Goal: Transaction & Acquisition: Purchase product/service

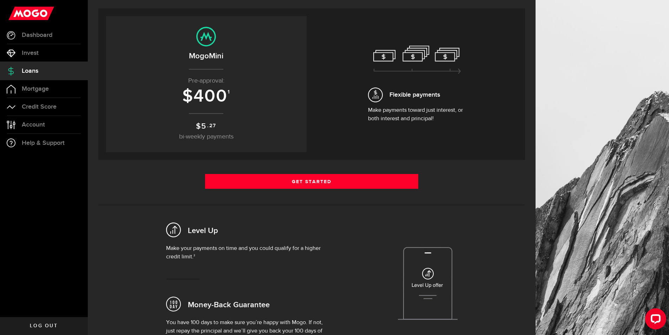
scroll to position [70, 0]
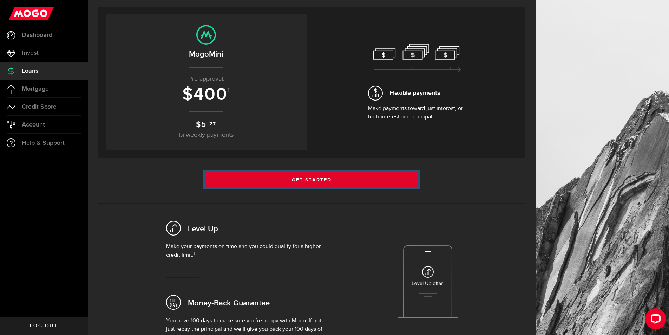
click at [309, 183] on link "Get Started" at bounding box center [311, 179] width 213 height 15
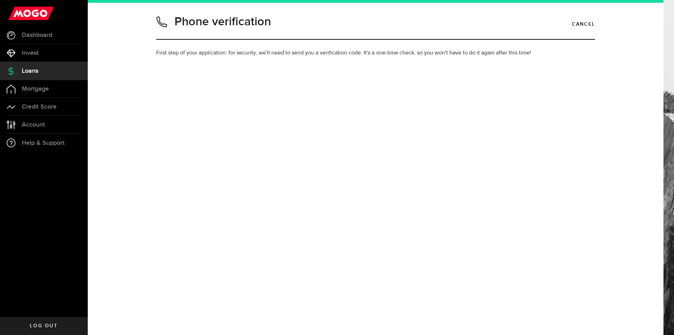
type input "2265800554"
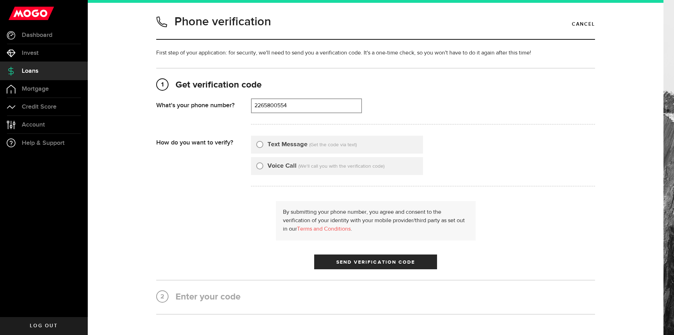
click at [302, 145] on label "Text Message" at bounding box center [287, 144] width 40 height 9
click at [263, 145] on input "Text Message" at bounding box center [259, 143] width 7 height 7
radio input "true"
click at [362, 260] on span "Send Verification Code" at bounding box center [375, 261] width 79 height 5
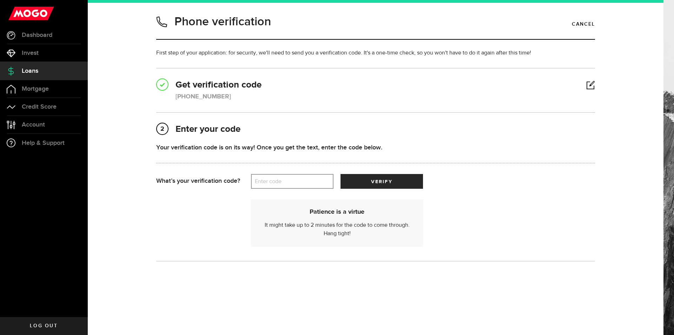
click at [316, 181] on label "Enter code" at bounding box center [292, 181] width 82 height 14
click at [316, 181] on input "Enter code" at bounding box center [292, 181] width 82 height 15
type input "25350"
click at [384, 178] on button "verify" at bounding box center [382, 181] width 82 height 15
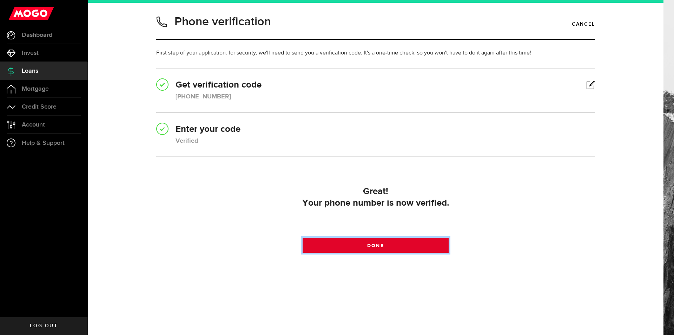
click at [383, 250] on link "Done" at bounding box center [376, 245] width 146 height 15
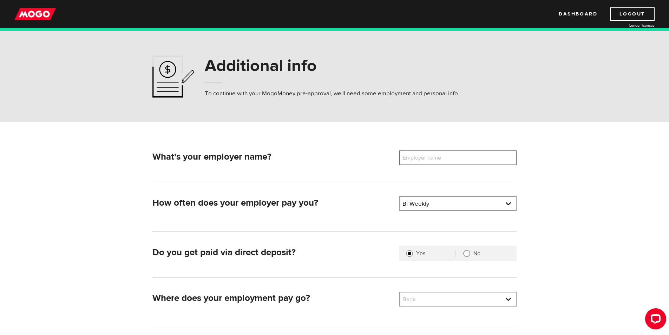
click at [465, 158] on input "Employer name" at bounding box center [458, 157] width 118 height 15
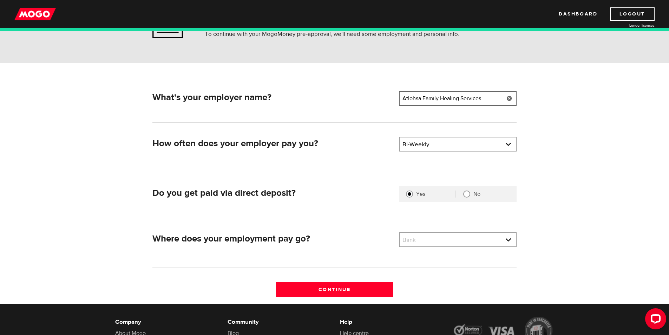
scroll to position [70, 0]
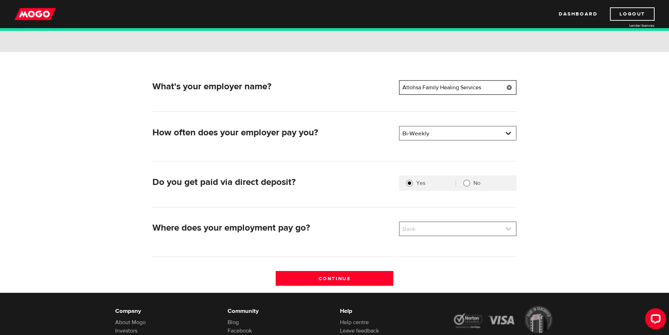
type input "Atlohsa Family Healing Services"
click at [444, 231] on link at bounding box center [457, 228] width 116 height 13
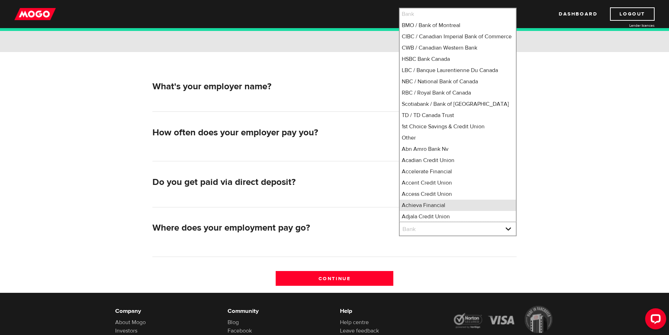
scroll to position [9, 0]
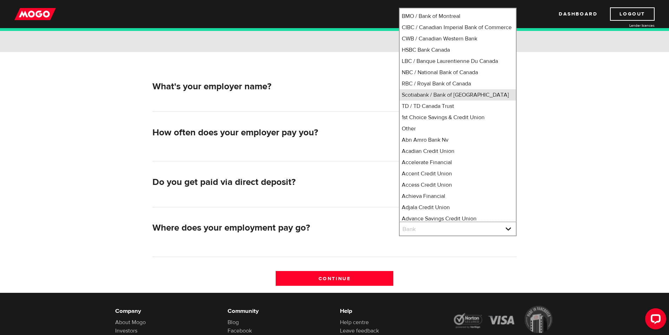
click at [467, 100] on li "Scotiabank / Bank of Nova Scotia" at bounding box center [457, 94] width 116 height 11
select select "2"
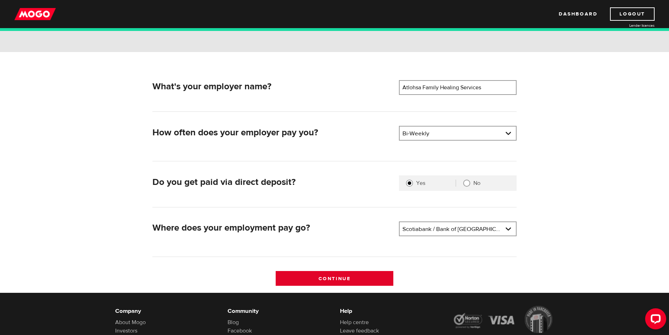
click at [349, 281] on input "Continue" at bounding box center [335, 278] width 118 height 15
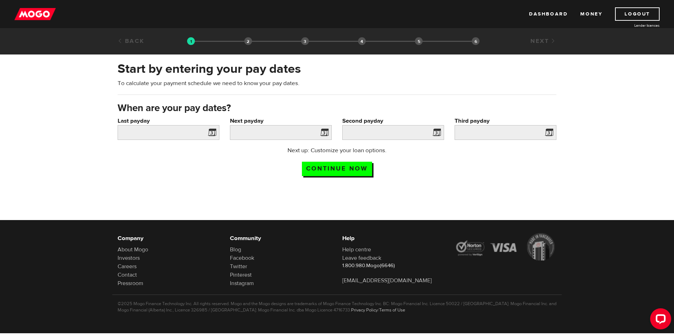
click at [211, 131] on span at bounding box center [210, 133] width 11 height 11
click at [213, 133] on span at bounding box center [210, 133] width 11 height 11
click at [176, 131] on input "Last payday" at bounding box center [169, 132] width 102 height 15
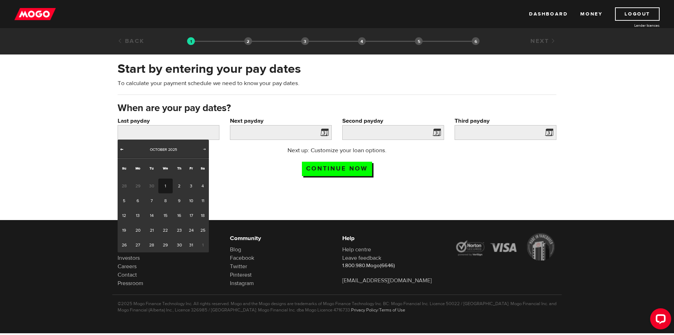
click at [122, 150] on span "Prev" at bounding box center [122, 149] width 6 height 6
click at [194, 216] on link "19" at bounding box center [191, 215] width 11 height 15
type input "2025/09/19"
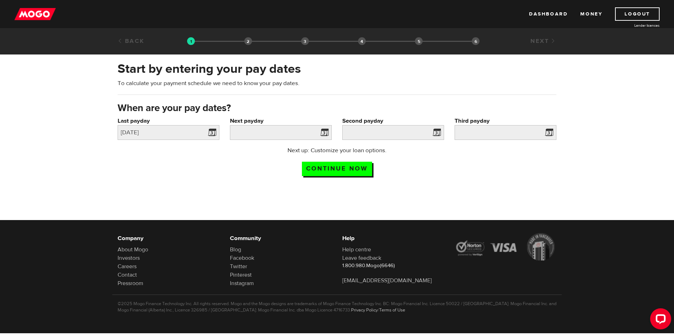
click at [323, 131] on span at bounding box center [323, 133] width 11 height 11
click at [290, 135] on input "Next payday" at bounding box center [281, 132] width 102 height 15
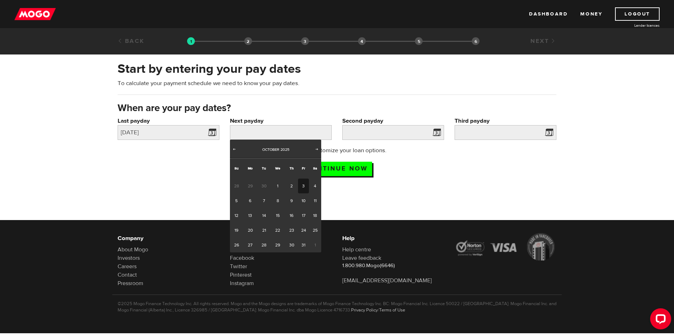
click at [302, 183] on link "3" at bounding box center [303, 185] width 11 height 15
type input "2025/10/03"
type input "2025/10/17"
type input "2025/10/31"
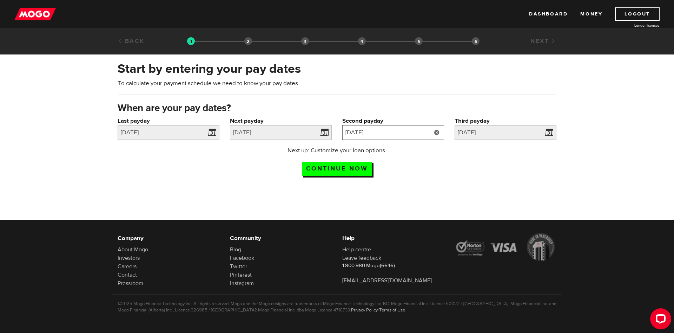
click at [400, 132] on input "2025/10/17" at bounding box center [393, 132] width 102 height 15
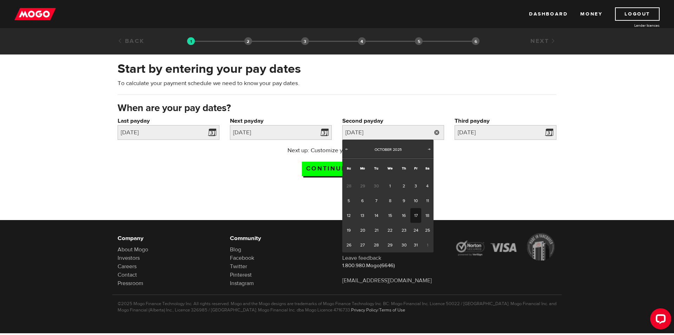
click at [412, 214] on link "17" at bounding box center [415, 215] width 11 height 15
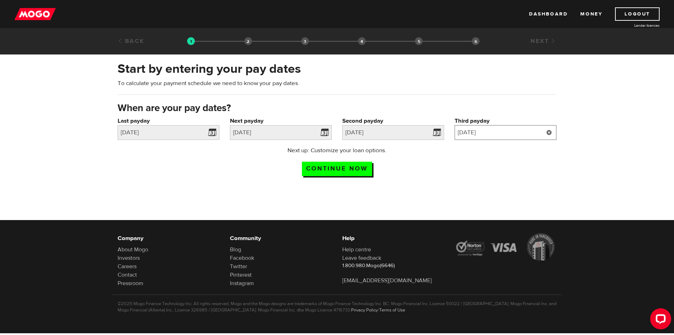
click at [493, 129] on input "2025/10/31" at bounding box center [506, 132] width 102 height 15
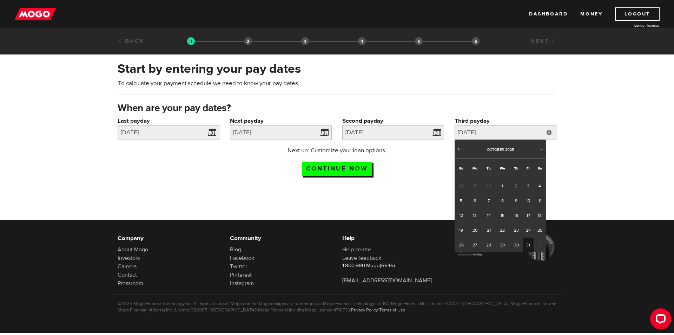
click at [524, 242] on link "31" at bounding box center [528, 244] width 11 height 15
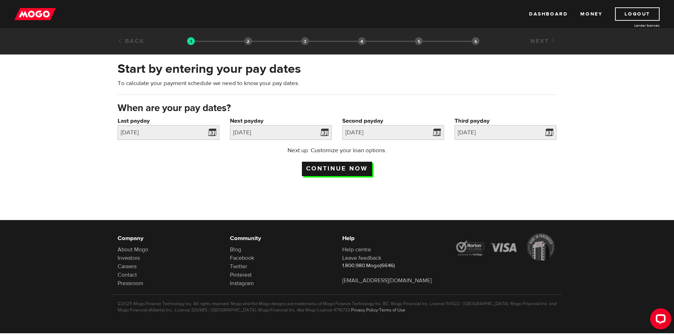
click at [324, 165] on input "Continue now" at bounding box center [337, 168] width 70 height 14
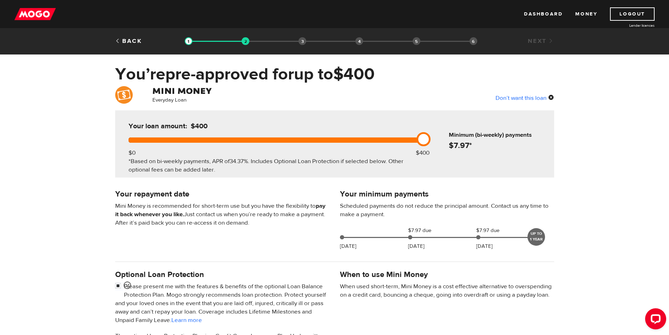
scroll to position [105, 0]
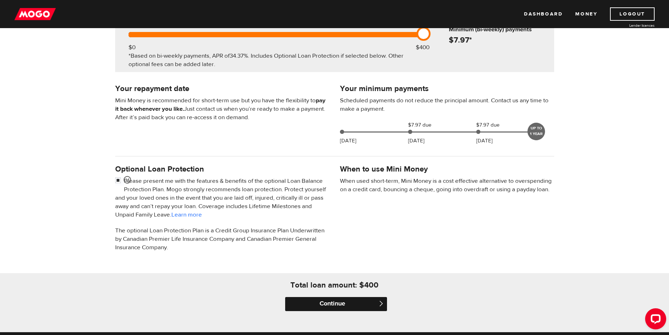
click at [349, 303] on input "Continue" at bounding box center [336, 304] width 102 height 14
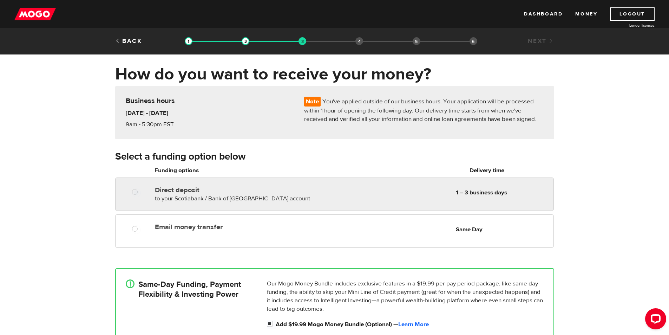
radio input "true"
click at [290, 198] on div "Direct deposit to your Scotiabank / Bank of Nova Scotia account Delivery in 1 –…" at bounding box center [235, 193] width 167 height 20
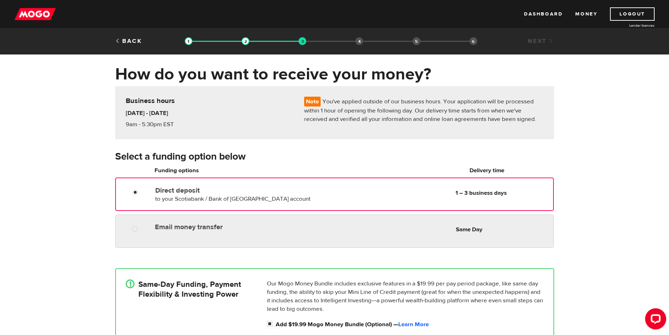
radio input "true"
click at [285, 231] on div "Email money transfer Delivery in Same Day Same Day" at bounding box center [352, 227] width 401 height 14
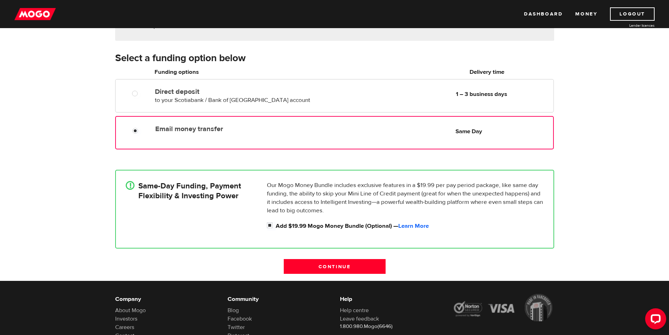
scroll to position [105, 0]
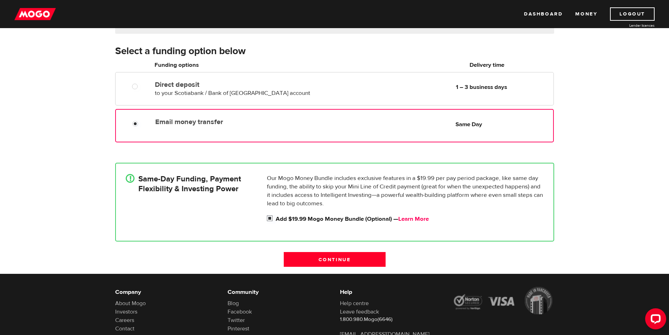
click at [427, 217] on link "Learn More" at bounding box center [413, 219] width 31 height 8
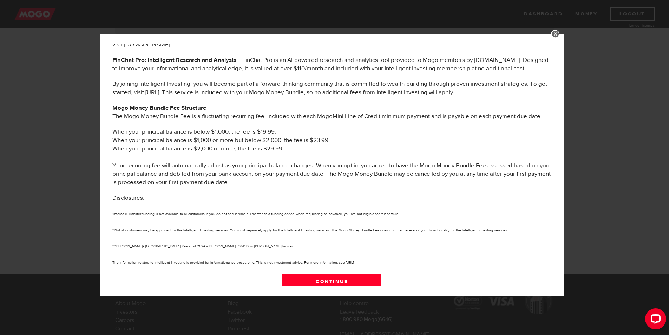
scroll to position [316, 0]
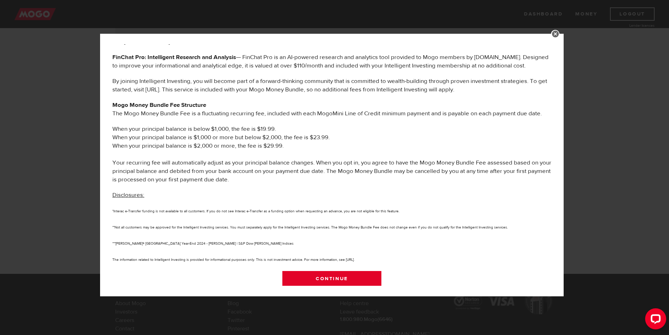
click at [346, 274] on link "Continue" at bounding box center [331, 278] width 99 height 15
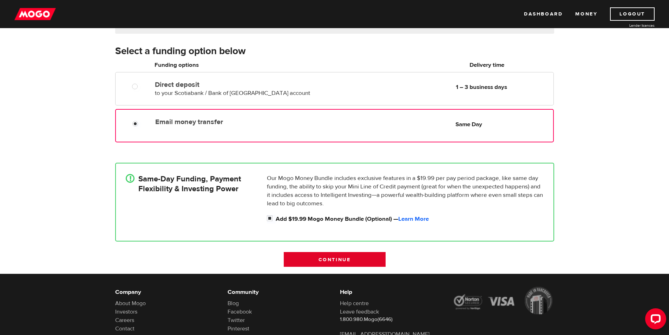
click at [346, 261] on input "Continue" at bounding box center [335, 259] width 102 height 15
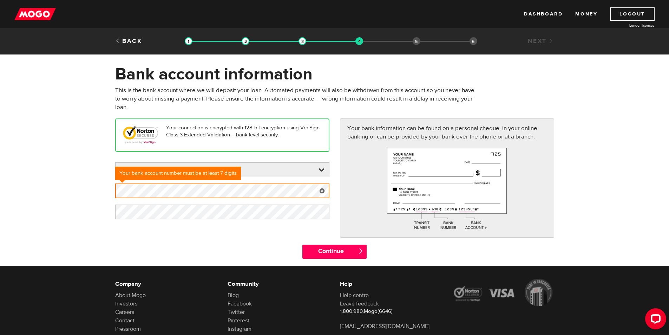
click at [234, 242] on div "Your connection is encrypted with 128-bit encryption using VeriSign Class 3 Ext…" at bounding box center [334, 181] width 449 height 126
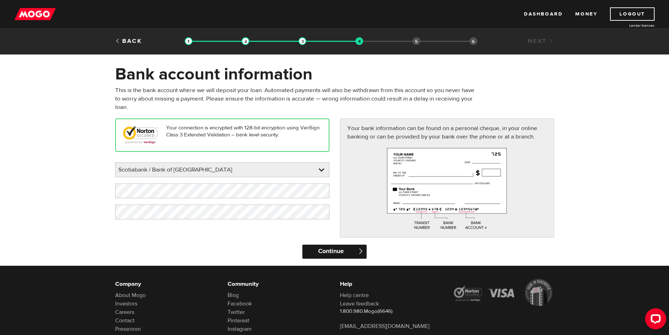
click at [332, 253] on input "Continue" at bounding box center [334, 251] width 64 height 14
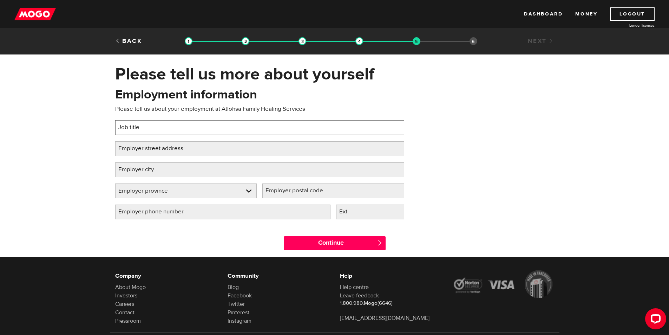
click at [202, 127] on input "Job title" at bounding box center [259, 127] width 289 height 15
type input "Womens Support Worker"
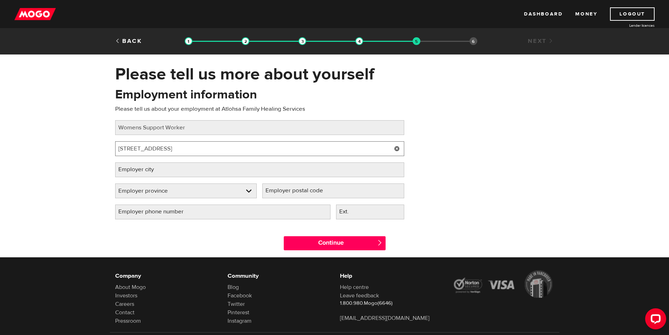
type input "[STREET_ADDRESS]"
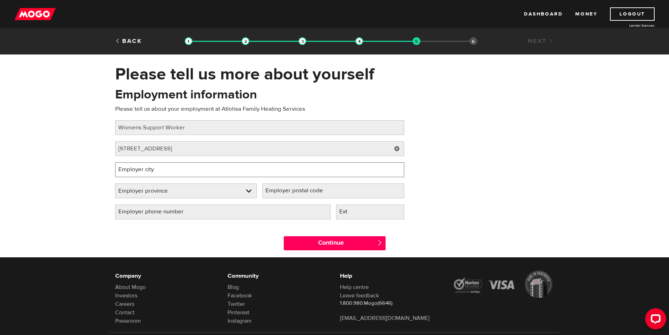
click at [207, 168] on input "Employer city" at bounding box center [259, 169] width 289 height 15
type input "[GEOGRAPHIC_DATA]"
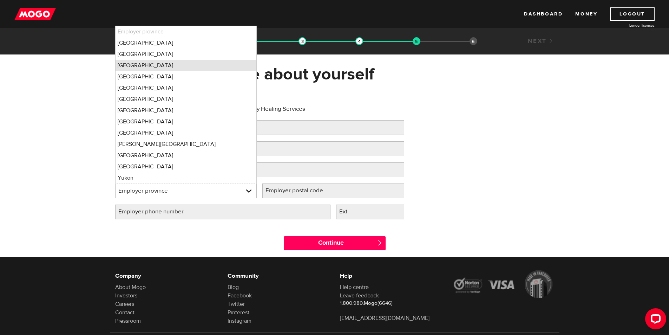
click at [174, 68] on li "[GEOGRAPHIC_DATA]" at bounding box center [185, 65] width 141 height 11
select select "ON"
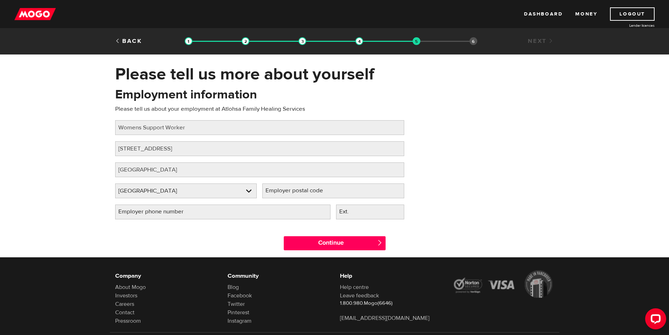
click at [323, 190] on label "Employer postal code" at bounding box center [299, 190] width 75 height 14
click at [323, 190] on input "Employer postal code" at bounding box center [333, 190] width 142 height 15
type input "N6B1C9"
click at [239, 206] on input "Employer phone number" at bounding box center [222, 211] width 215 height 15
type input "[PHONE_NUMBER]"
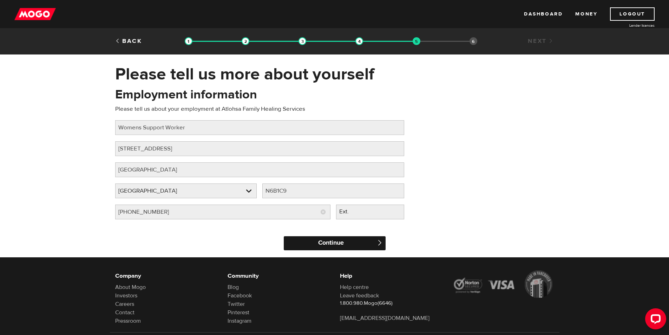
click at [324, 237] on input "Continue" at bounding box center [335, 243] width 102 height 14
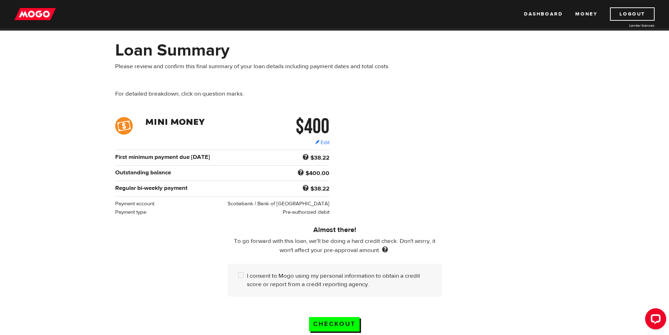
scroll to position [35, 0]
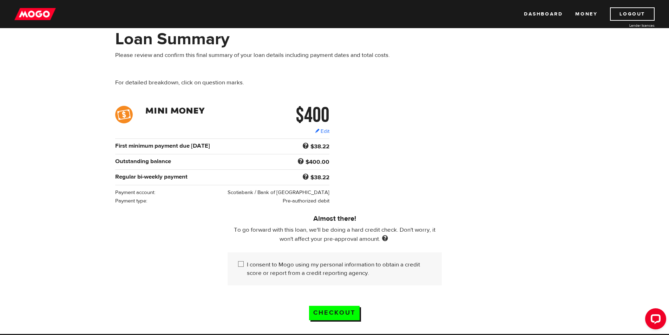
click at [241, 262] on input "I consent to Mogo using my personal information to obtain a credit score or rep…" at bounding box center [242, 264] width 9 height 9
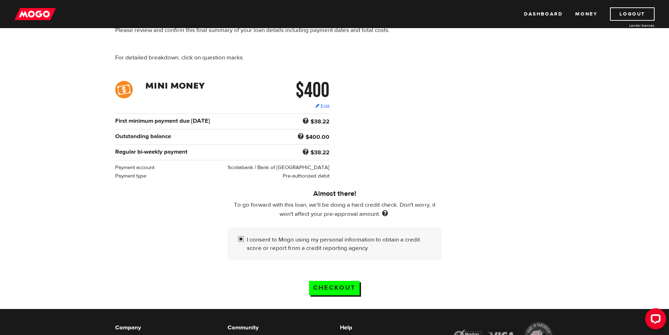
scroll to position [70, 0]
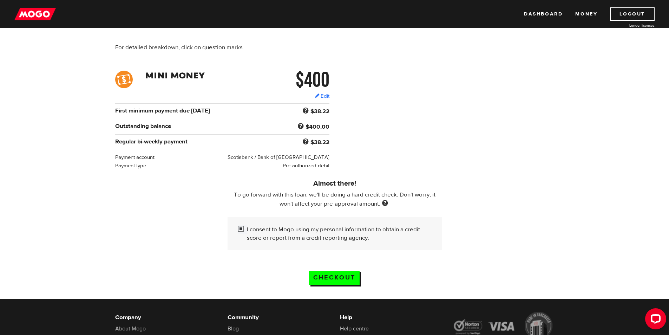
click at [266, 230] on label "I consent to Mogo using my personal information to obtain a credit score or rep…" at bounding box center [339, 233] width 184 height 17
click at [247, 230] on input "I consent to Mogo using my personal information to obtain a credit score or rep…" at bounding box center [242, 229] width 9 height 9
click at [276, 226] on label "I consent to Mogo using my personal information to obtain a credit score or rep…" at bounding box center [339, 233] width 184 height 17
click at [247, 226] on input "I consent to Mogo using my personal information to obtain a credit score or rep…" at bounding box center [242, 229] width 9 height 9
checkbox input "true"
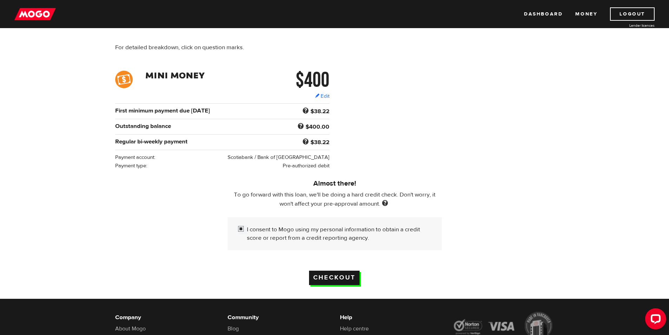
click at [327, 272] on input "Checkout" at bounding box center [334, 277] width 51 height 14
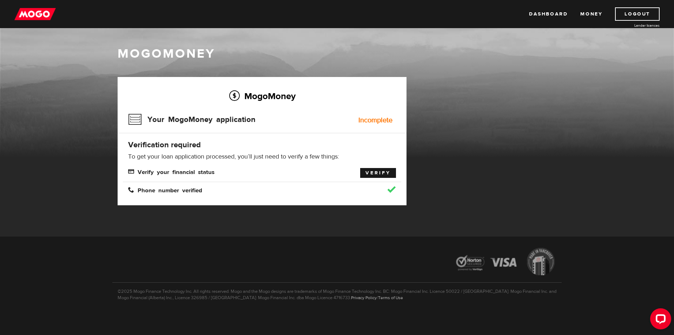
click at [368, 170] on link "Verify" at bounding box center [378, 173] width 36 height 10
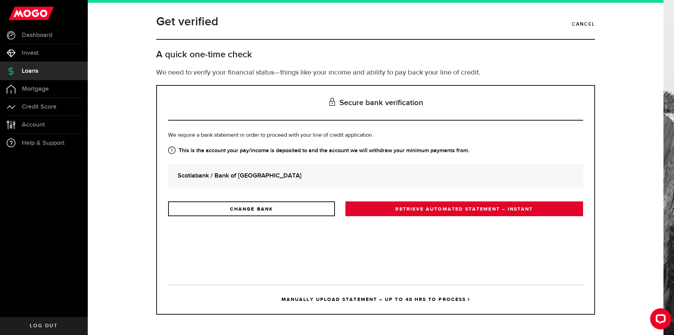
click at [461, 208] on link "RETRIEVE AUTOMATED STATEMENT – INSTANT" at bounding box center [464, 208] width 238 height 15
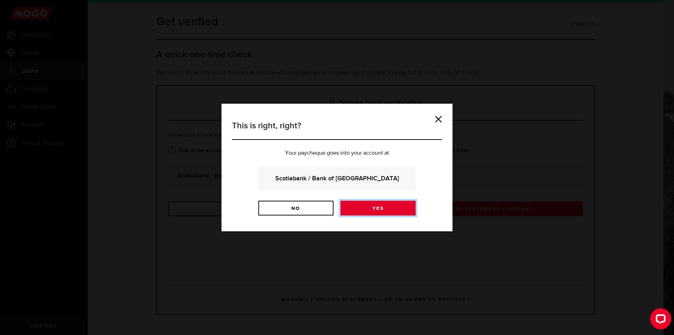
click at [389, 211] on link "Yes" at bounding box center [378, 207] width 75 height 15
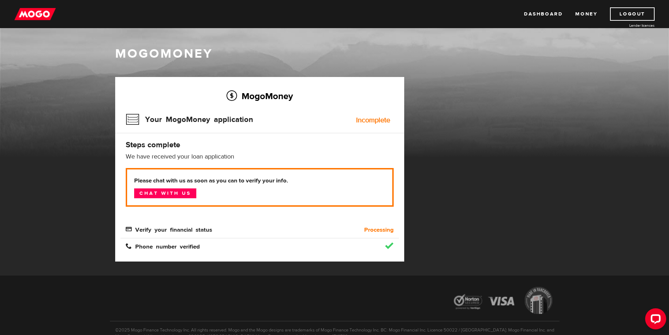
click at [172, 199] on p "Please chat with us as soon as you can to verify your info. Chat with us" at bounding box center [260, 187] width 268 height 39
click at [176, 196] on link "Chat with us" at bounding box center [165, 193] width 62 height 10
click at [552, 17] on link "Dashboard" at bounding box center [543, 13] width 39 height 13
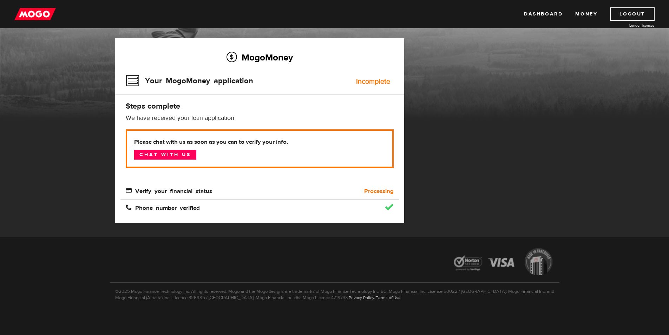
scroll to position [39, 0]
click at [379, 190] on b "Processing" at bounding box center [378, 190] width 29 height 8
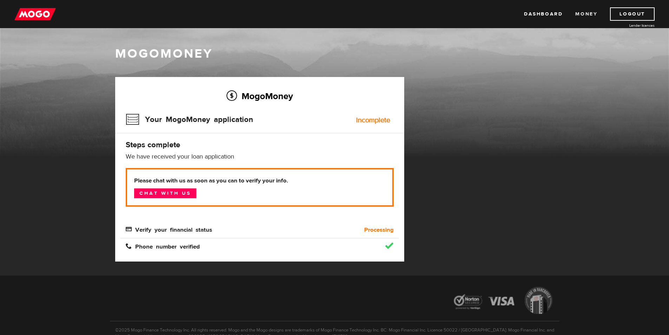
click at [590, 13] on link "Money" at bounding box center [586, 13] width 22 height 13
click at [252, 120] on div "Your MogoMoney application Incomplete" at bounding box center [260, 121] width 268 height 23
click at [35, 8] on img at bounding box center [34, 13] width 41 height 13
click at [630, 12] on link "Logout" at bounding box center [632, 13] width 45 height 13
